Goal: Information Seeking & Learning: Learn about a topic

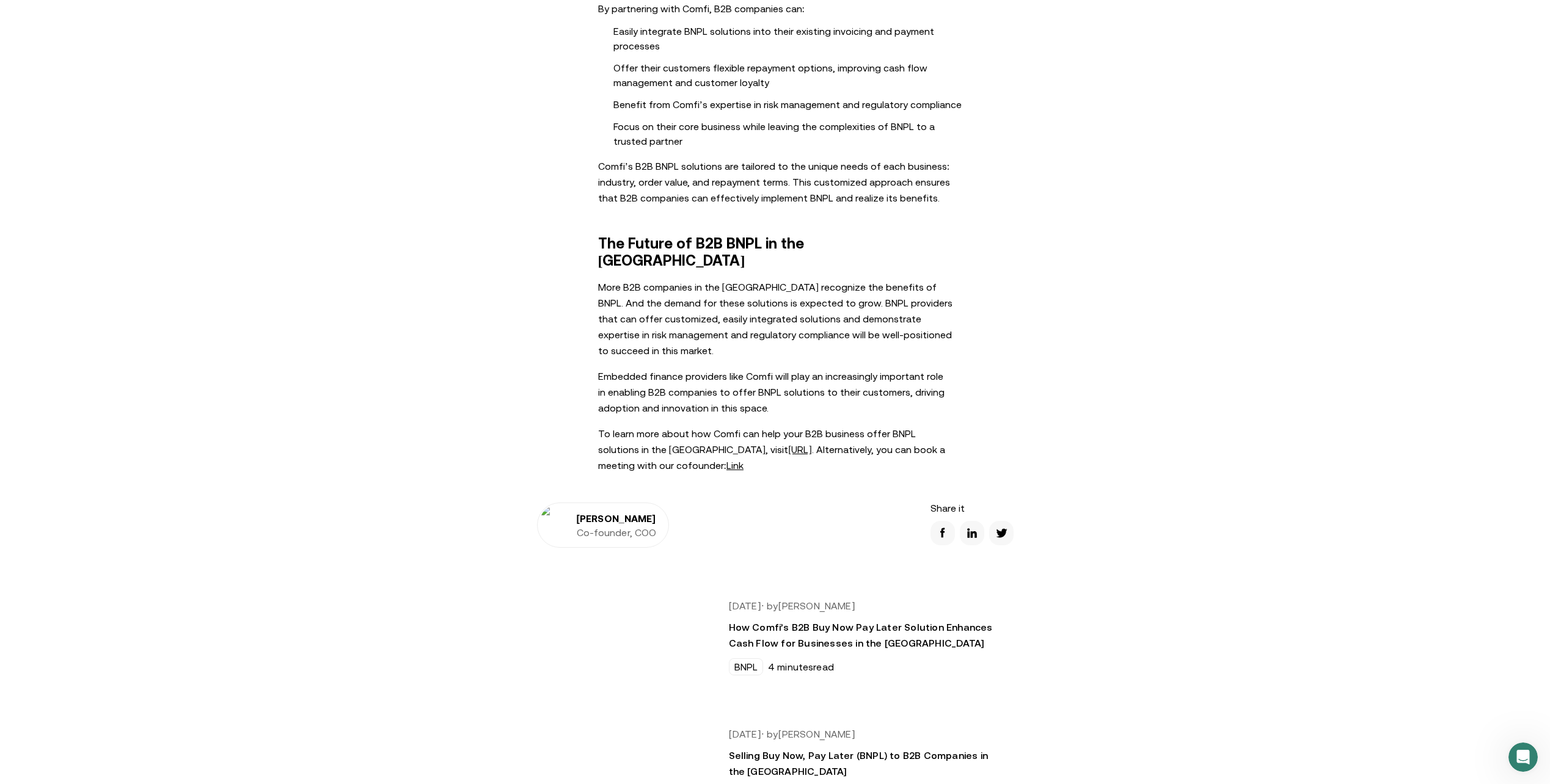
scroll to position [2379, 0]
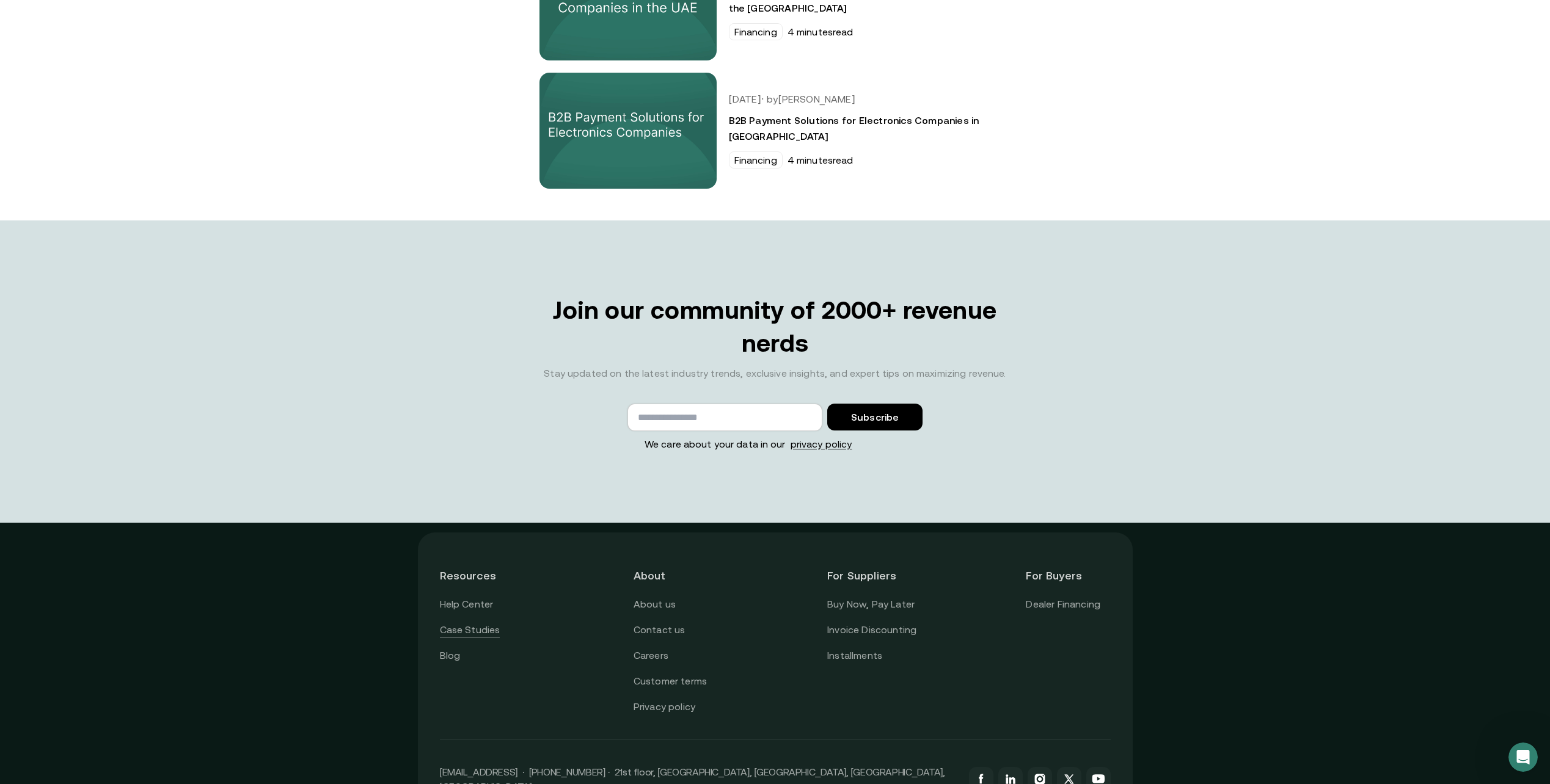
click at [452, 623] on link "Case Studies" at bounding box center [470, 630] width 60 height 16
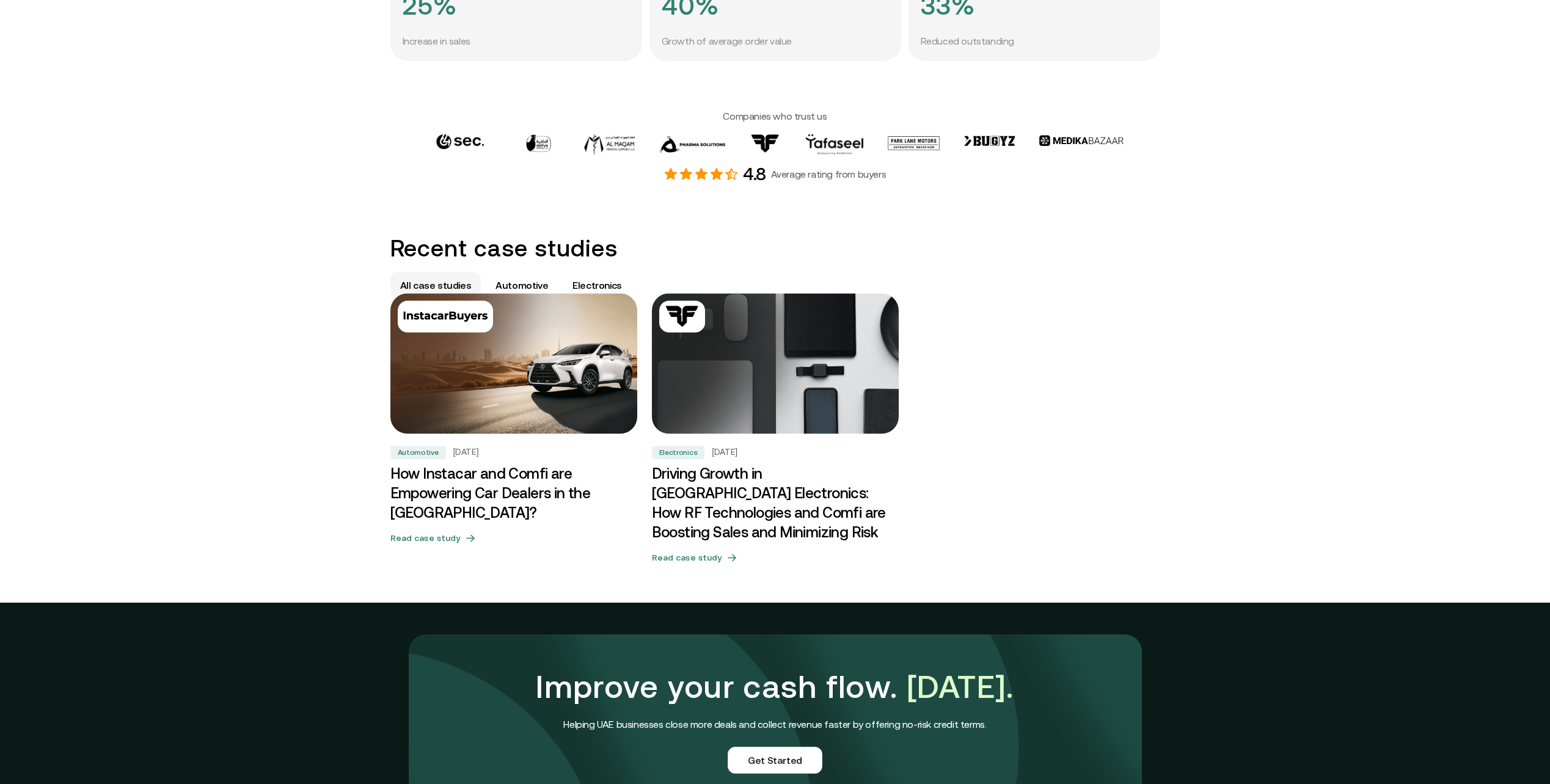
scroll to position [493, 0]
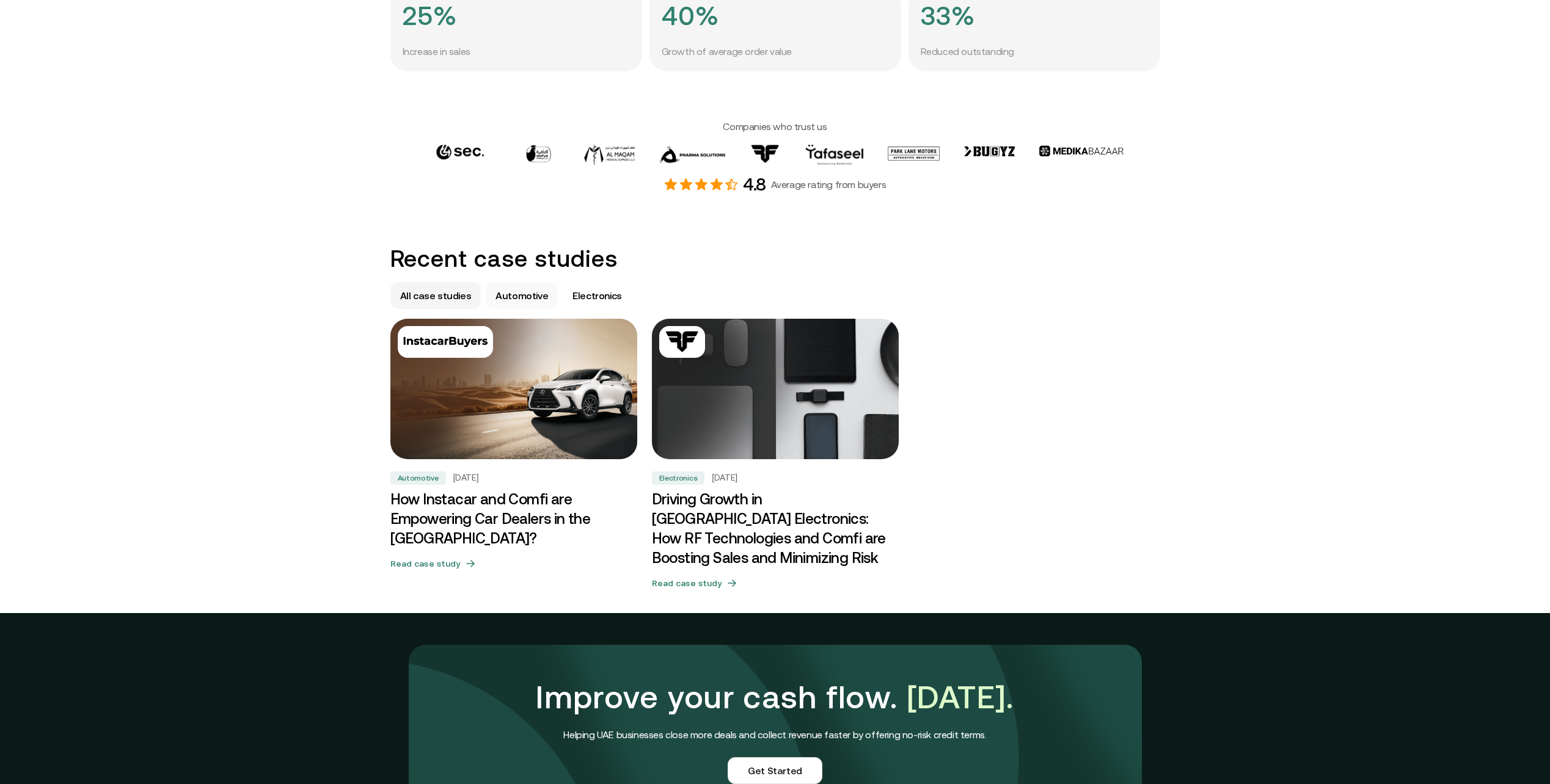
click at [504, 299] on p "Automotive" at bounding box center [522, 295] width 52 height 15
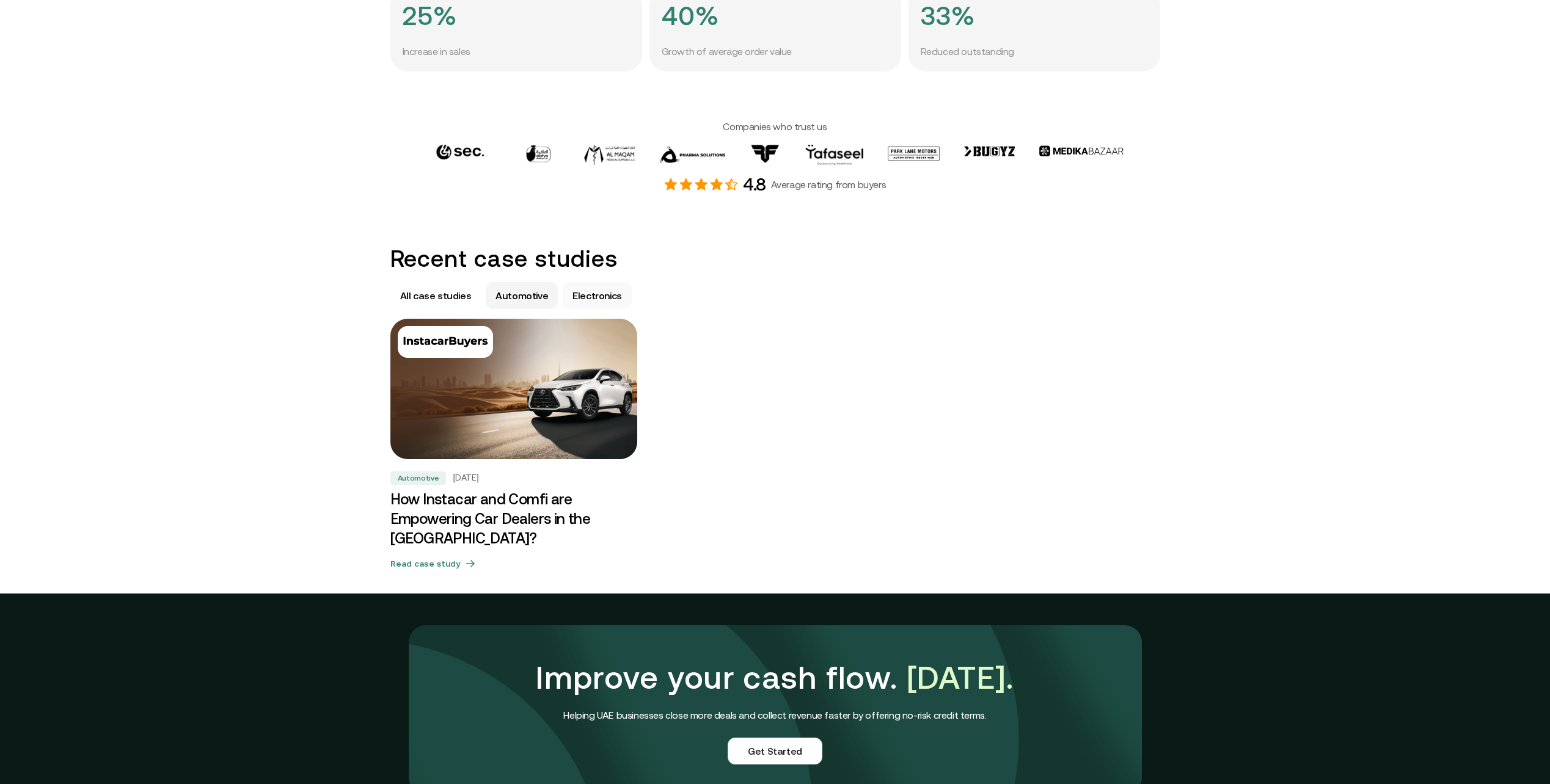
click at [575, 294] on p "Electronics" at bounding box center [597, 295] width 49 height 15
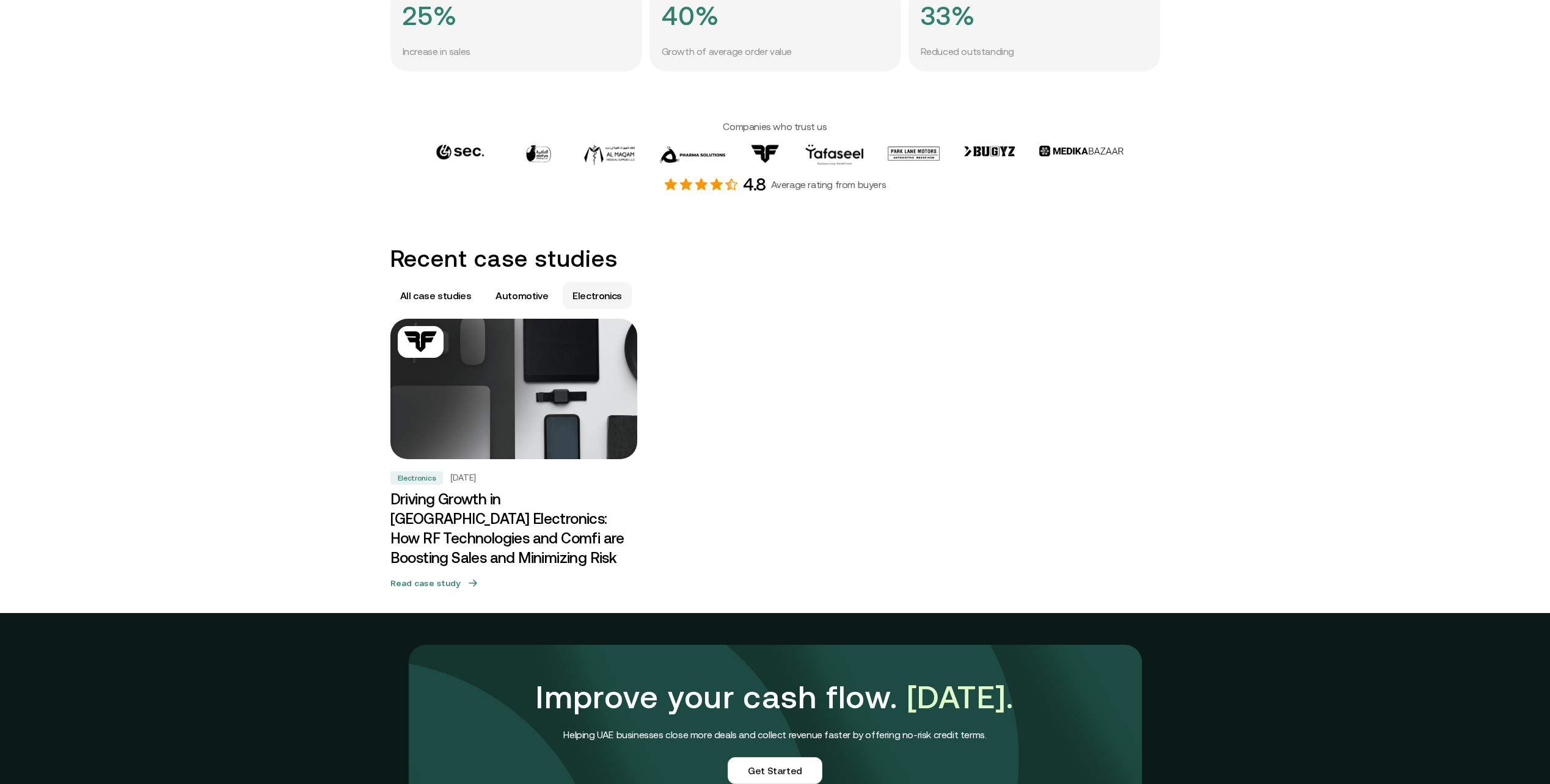
click at [496, 528] on h3 "Driving Growth in [GEOGRAPHIC_DATA] Electronics: How RF Technologies and Comfi …" at bounding box center [513, 529] width 247 height 78
